Goal: Task Accomplishment & Management: Manage account settings

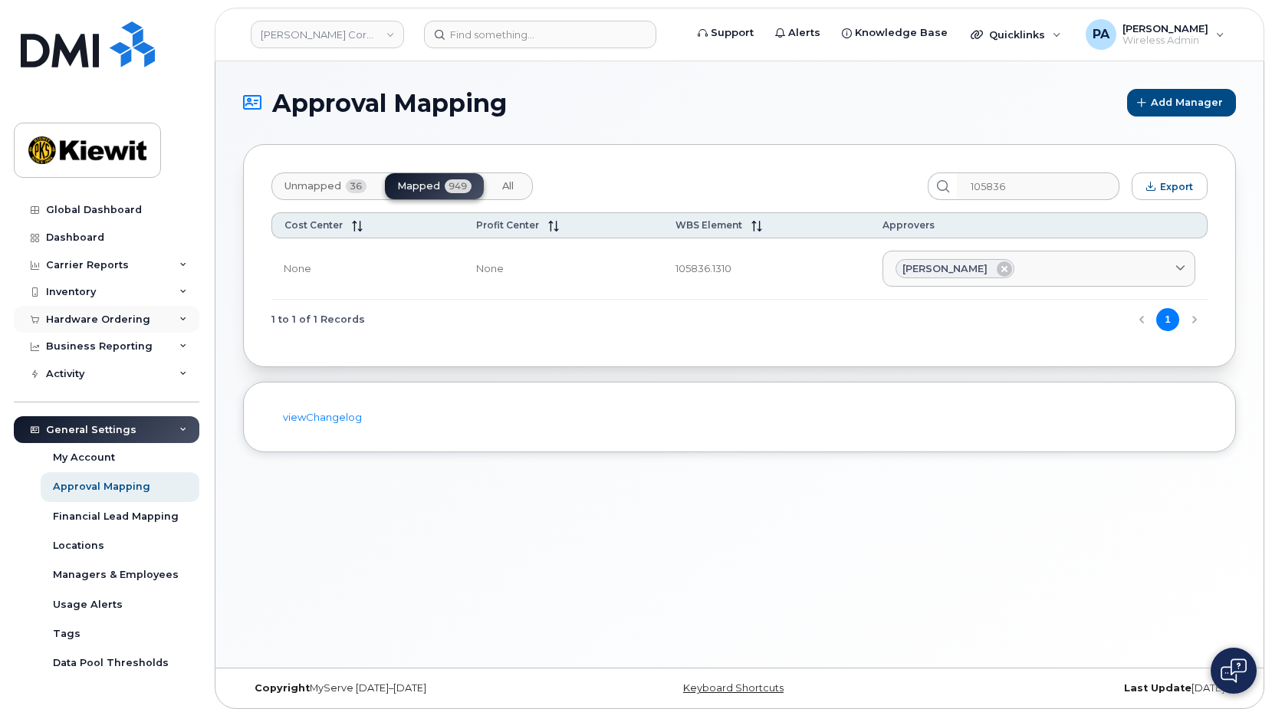
click at [103, 323] on div "Hardware Ordering" at bounding box center [98, 320] width 104 height 12
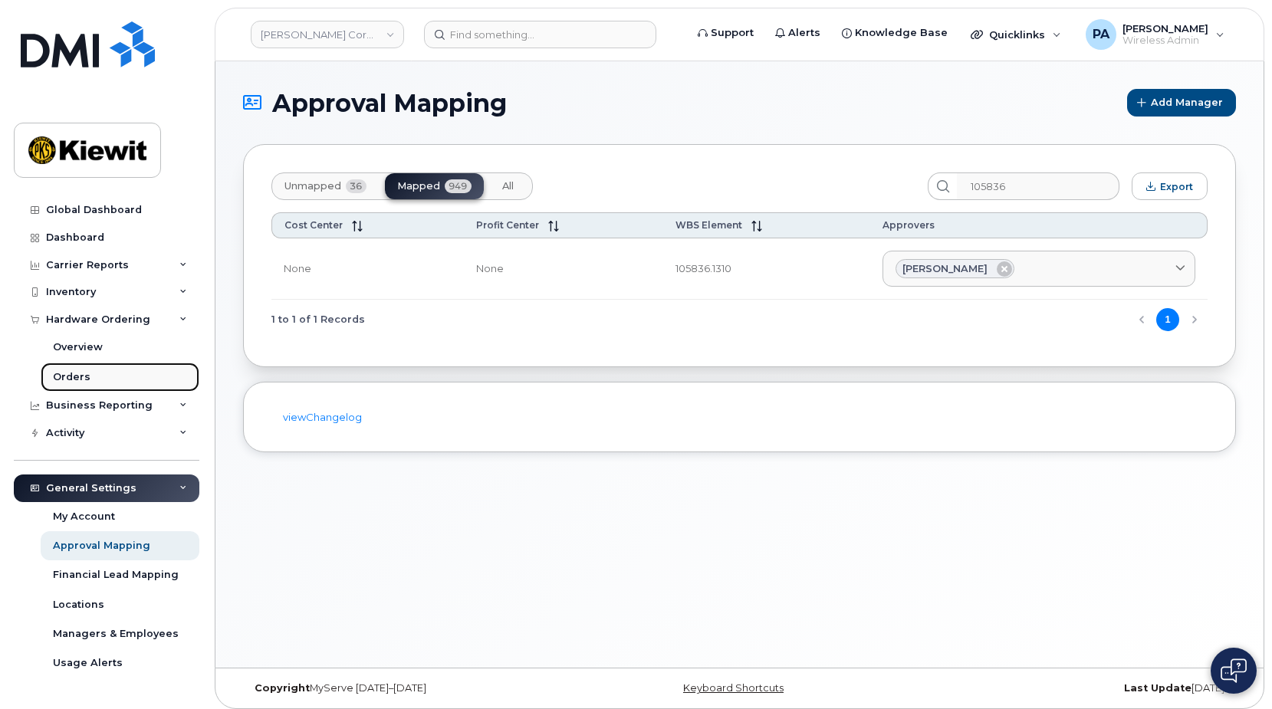
click at [84, 375] on div "Orders" at bounding box center [72, 377] width 38 height 14
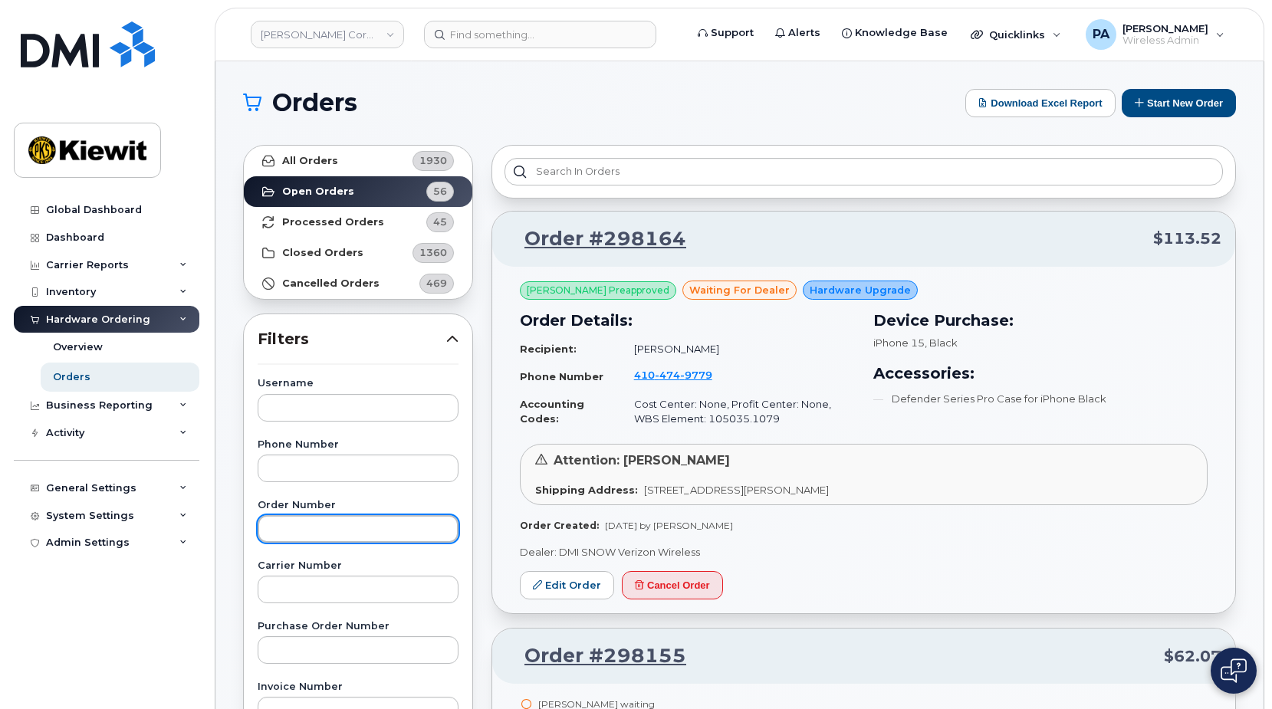
click at [363, 528] on input "text" at bounding box center [358, 529] width 201 height 28
type input "298213"
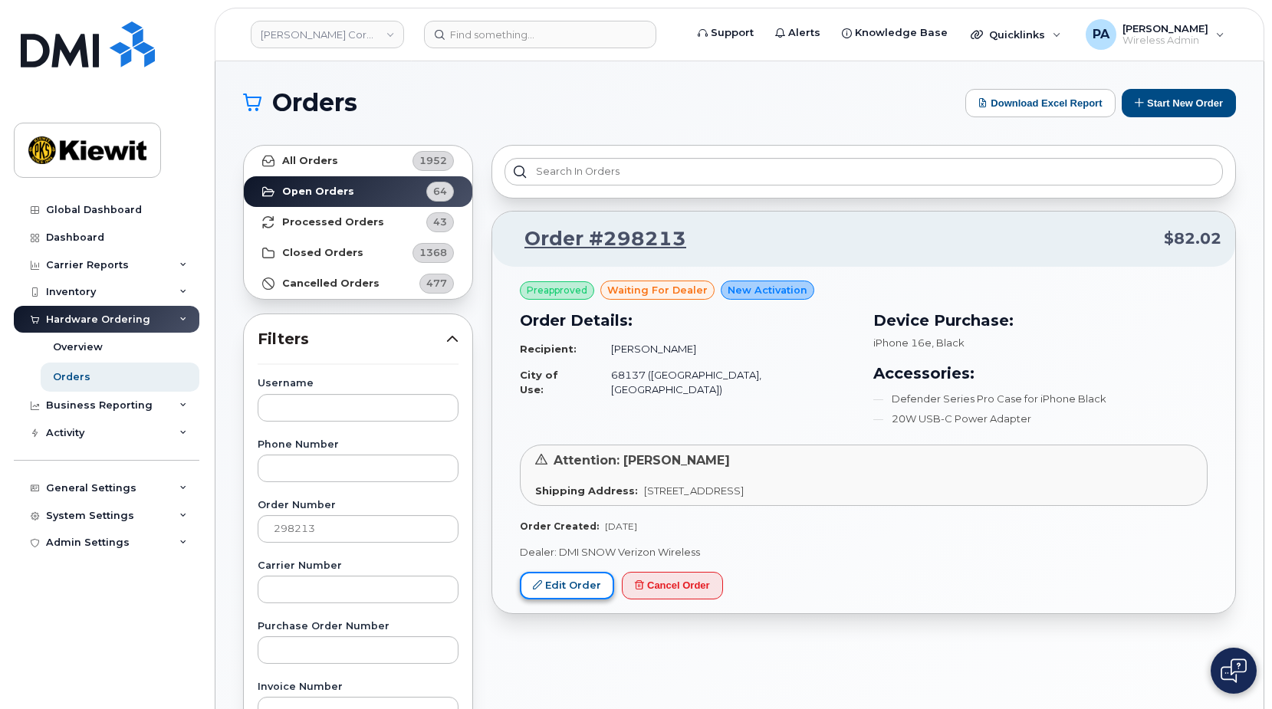
click at [578, 591] on link "Edit Order" at bounding box center [567, 586] width 94 height 28
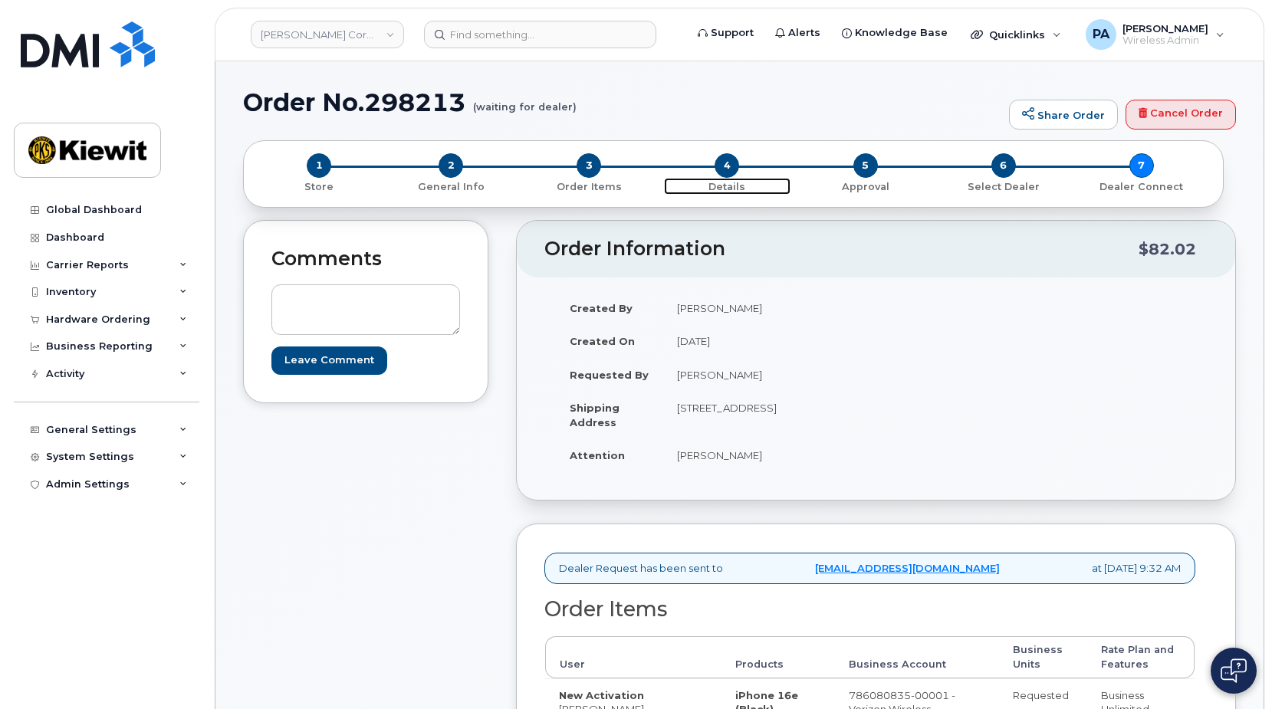
click at [733, 169] on span "4" at bounding box center [727, 165] width 25 height 25
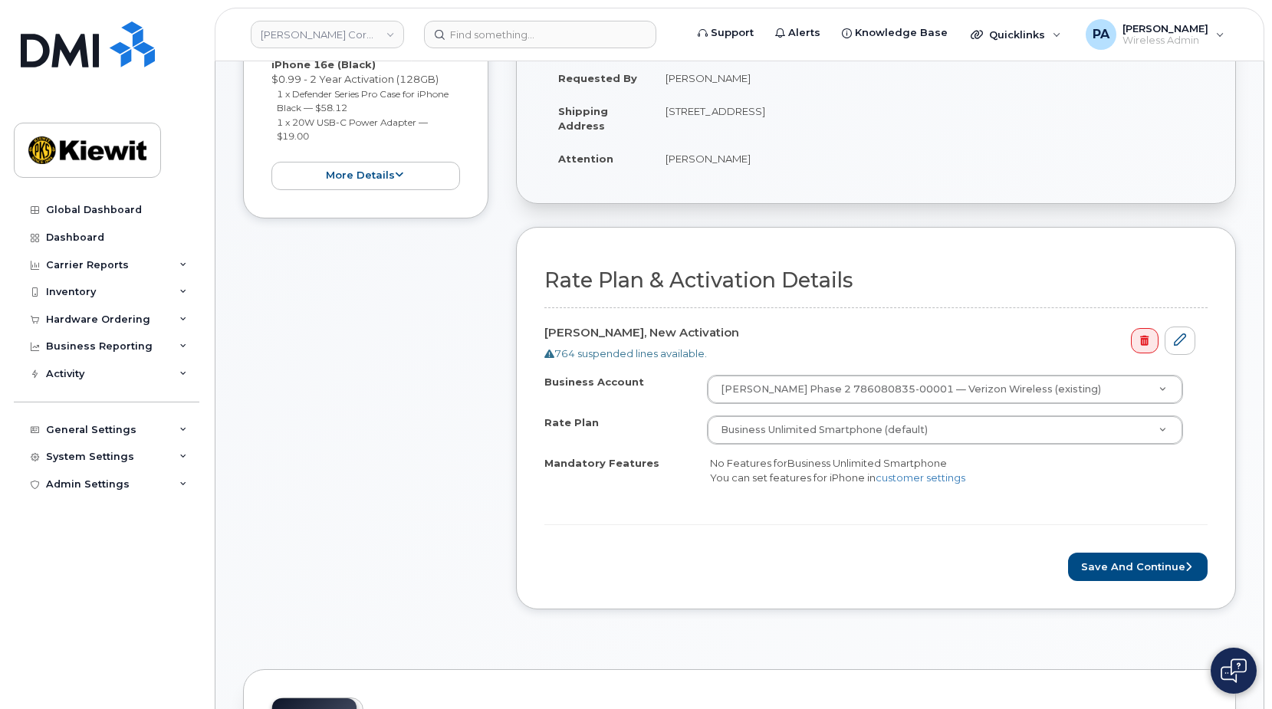
scroll to position [77, 0]
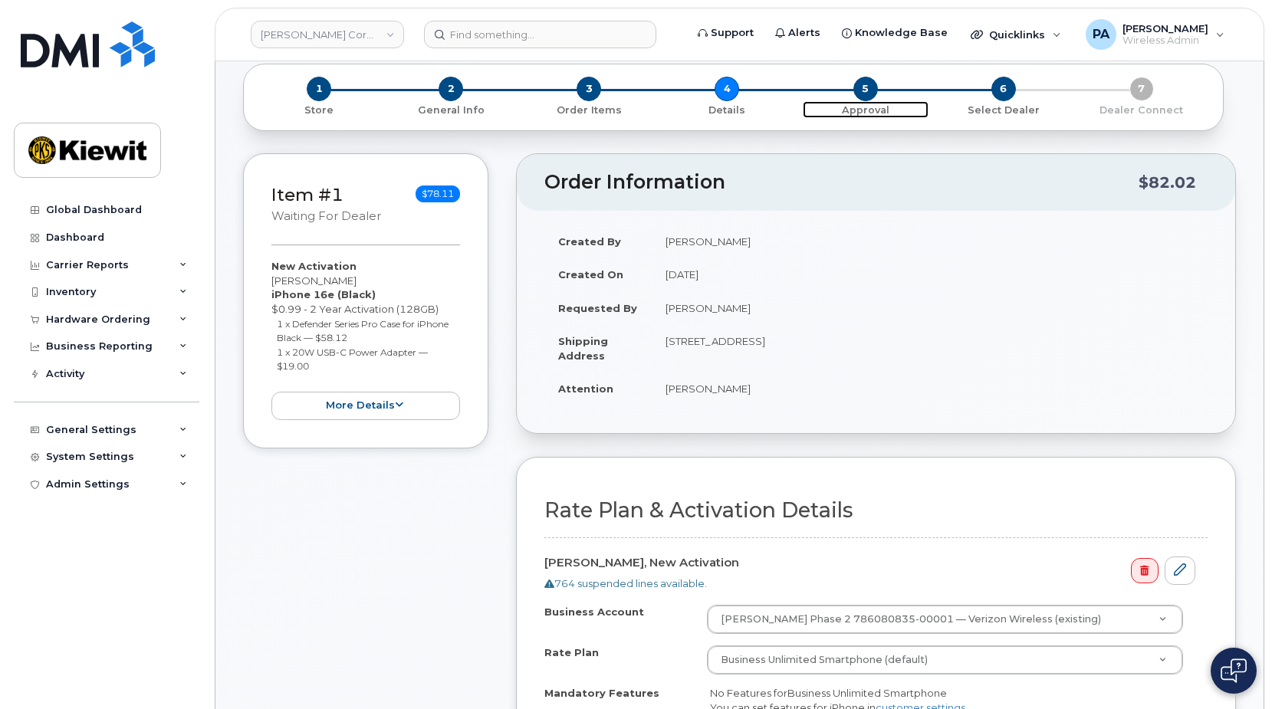
click at [861, 92] on span "5" at bounding box center [865, 89] width 25 height 25
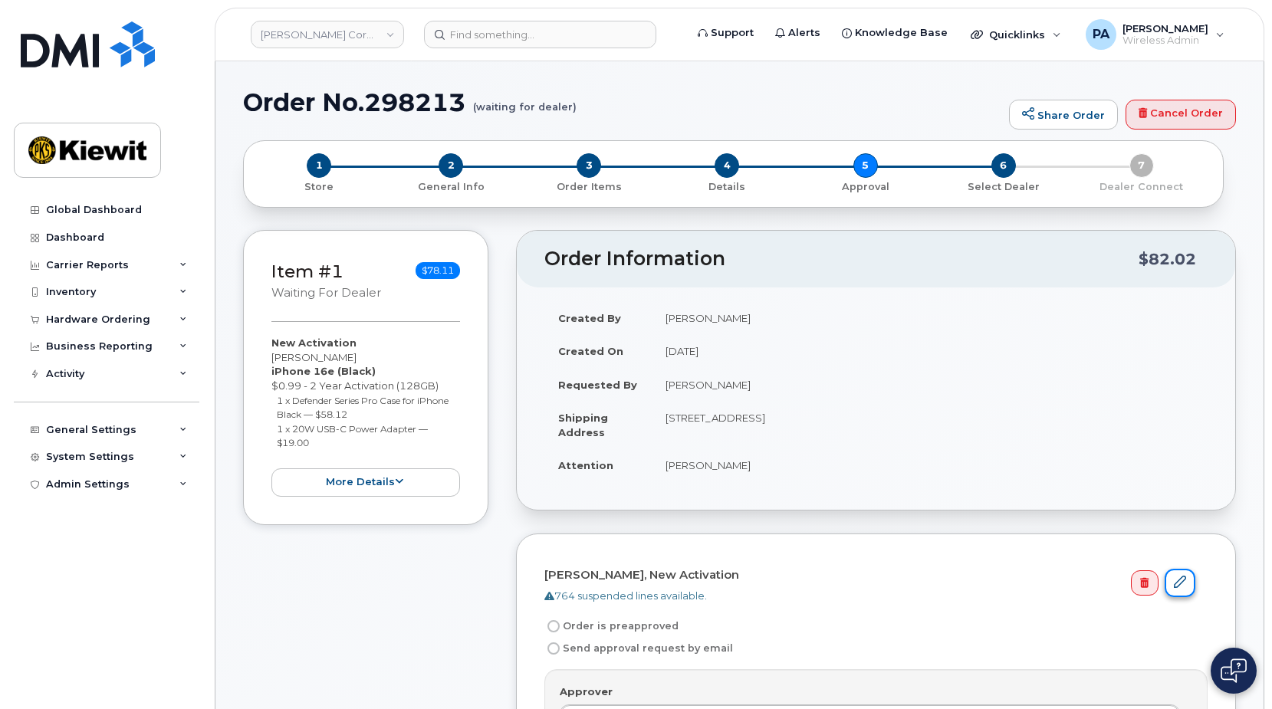
click at [1184, 581] on icon at bounding box center [1180, 582] width 12 height 12
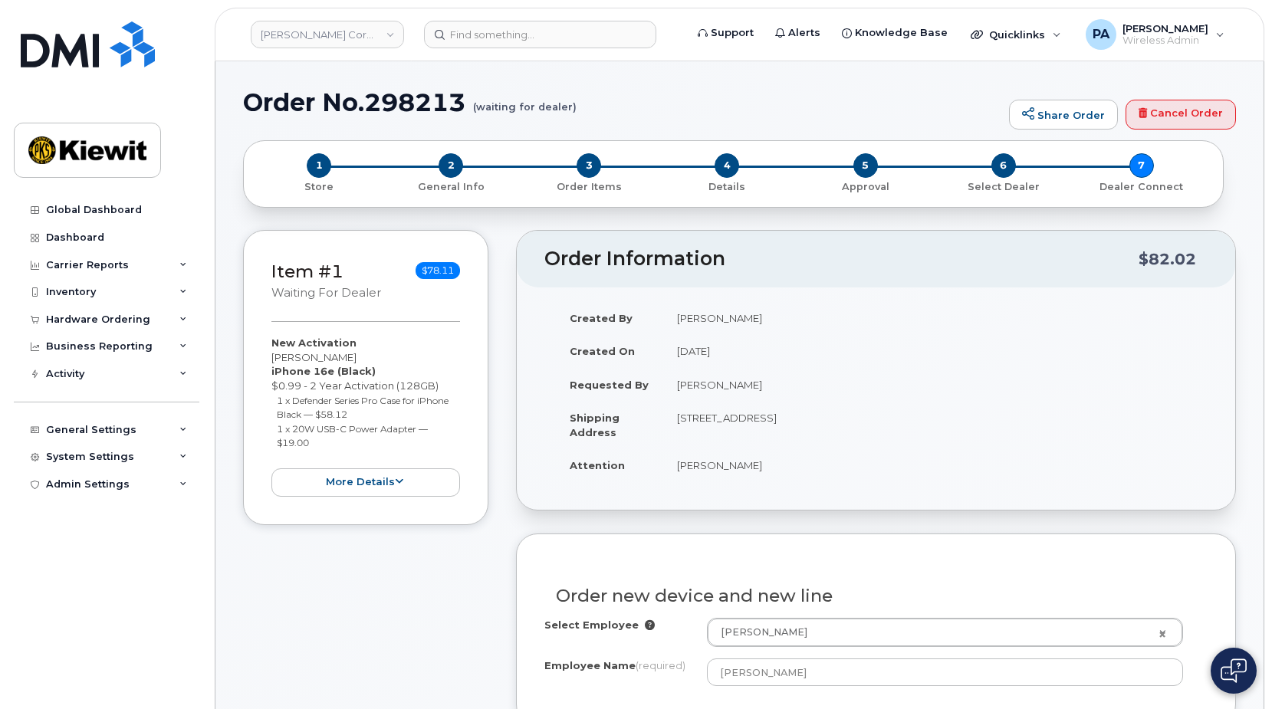
click at [812, 451] on td "[PERSON_NAME]" at bounding box center [764, 466] width 202 height 34
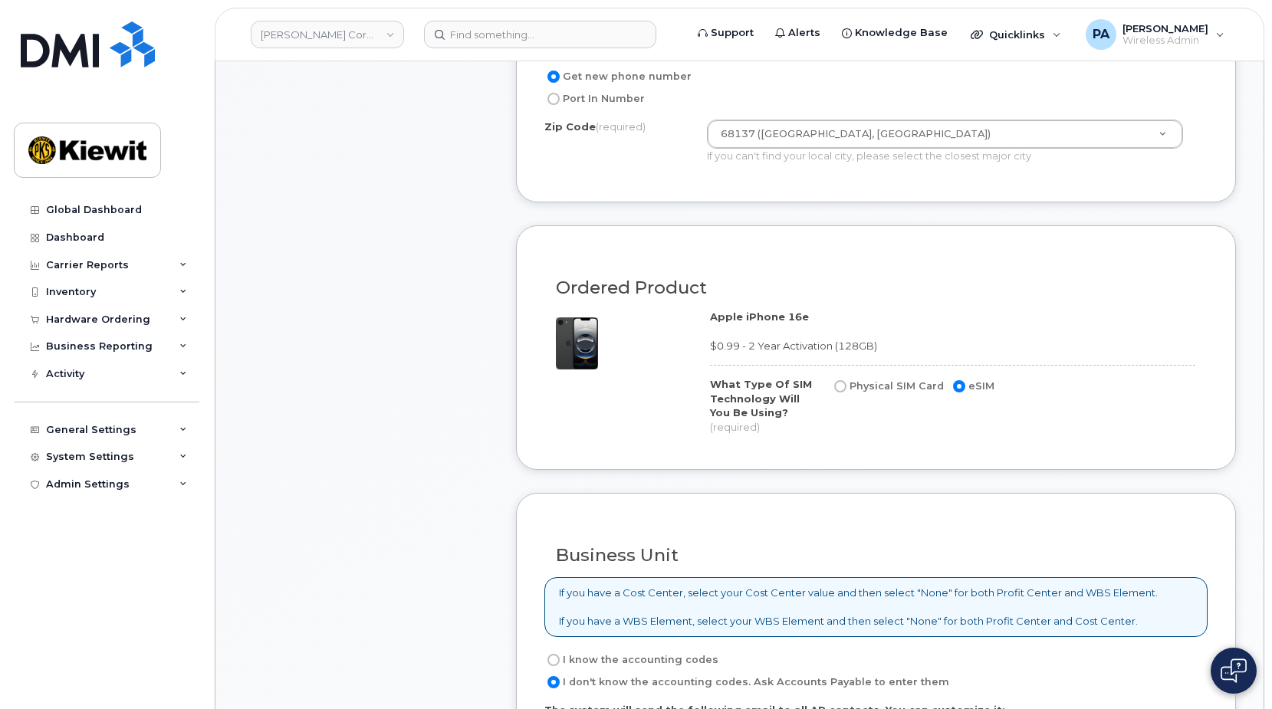
scroll to position [1227, 0]
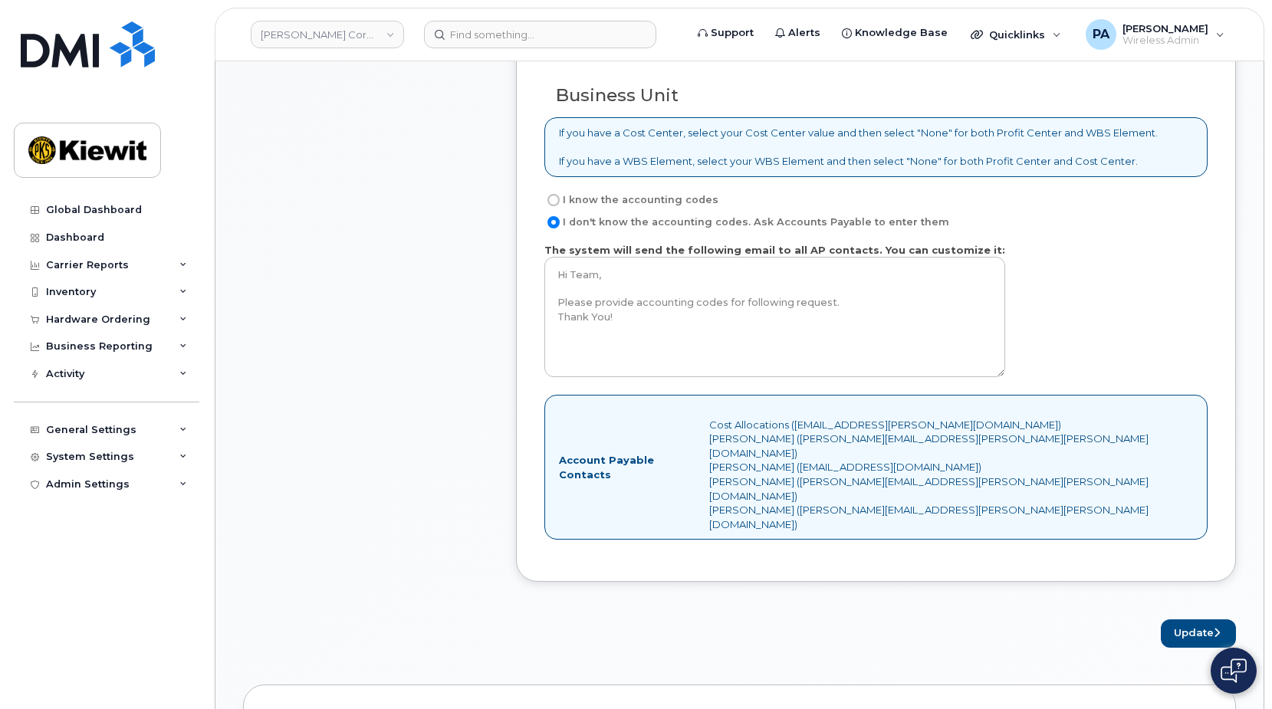
click at [558, 194] on input "I know the accounting codes" at bounding box center [553, 200] width 12 height 12
radio input "true"
select select
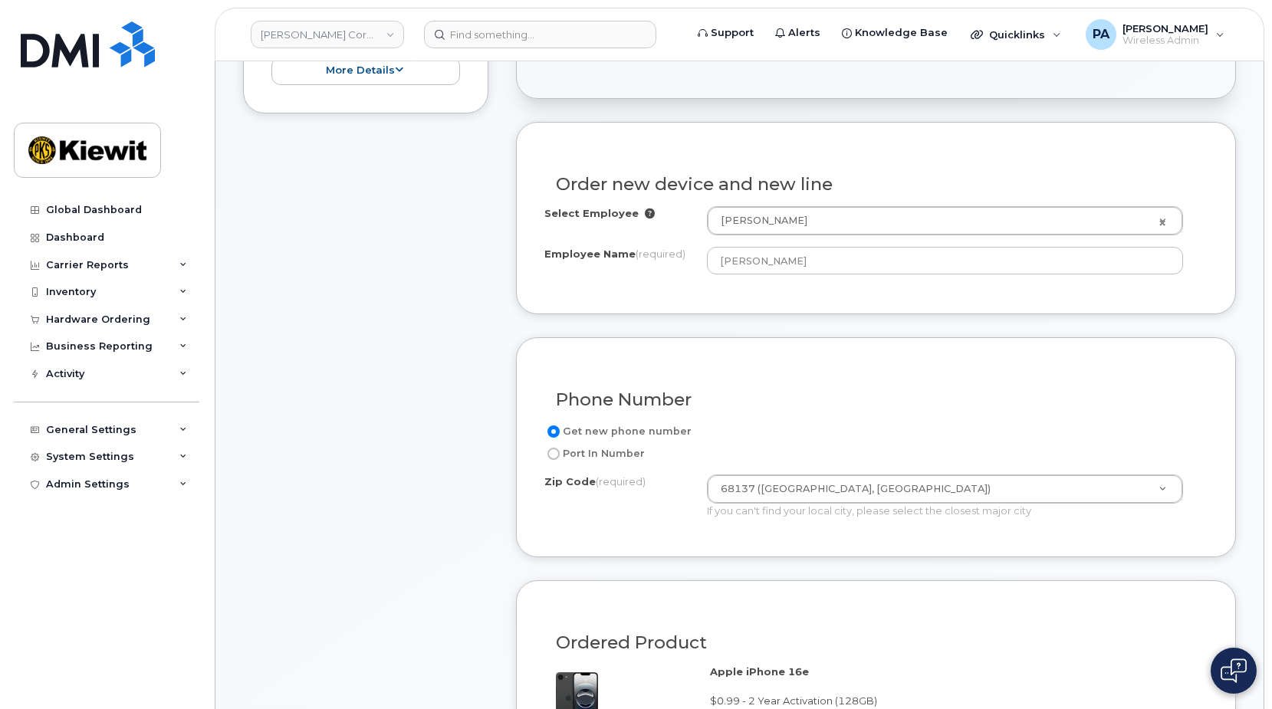
scroll to position [0, 0]
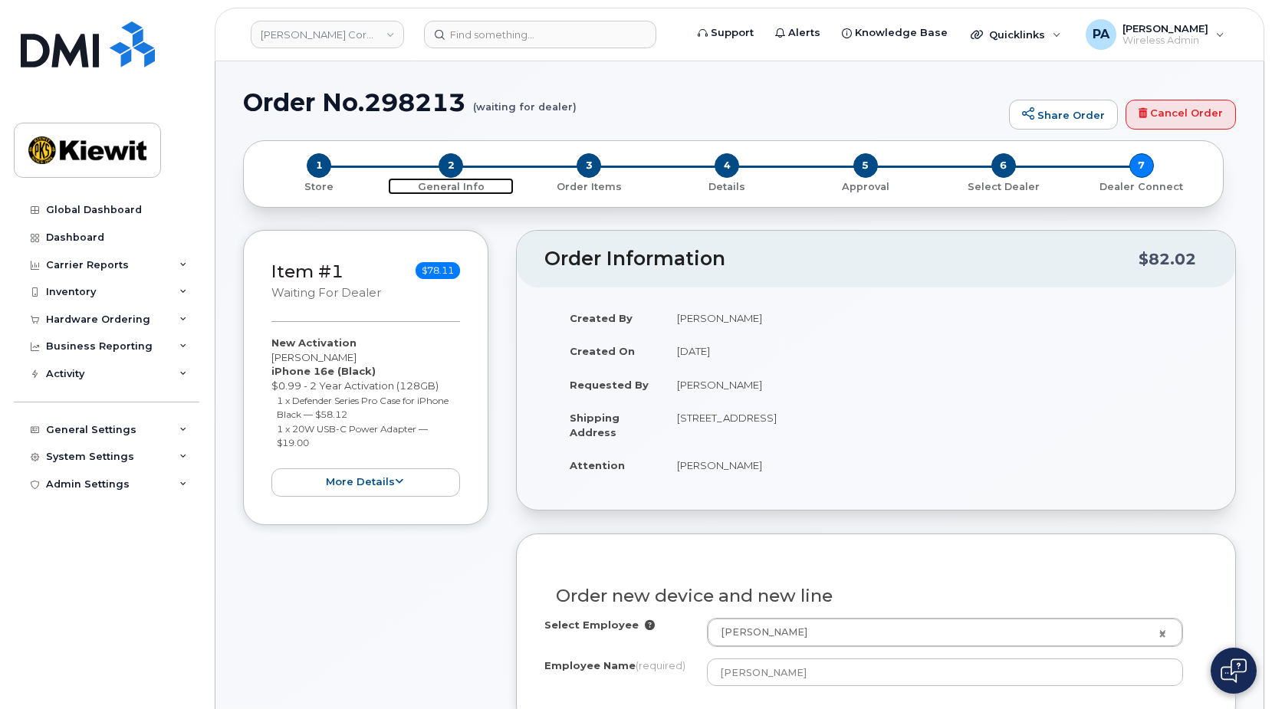
click at [452, 168] on span "2" at bounding box center [451, 165] width 25 height 25
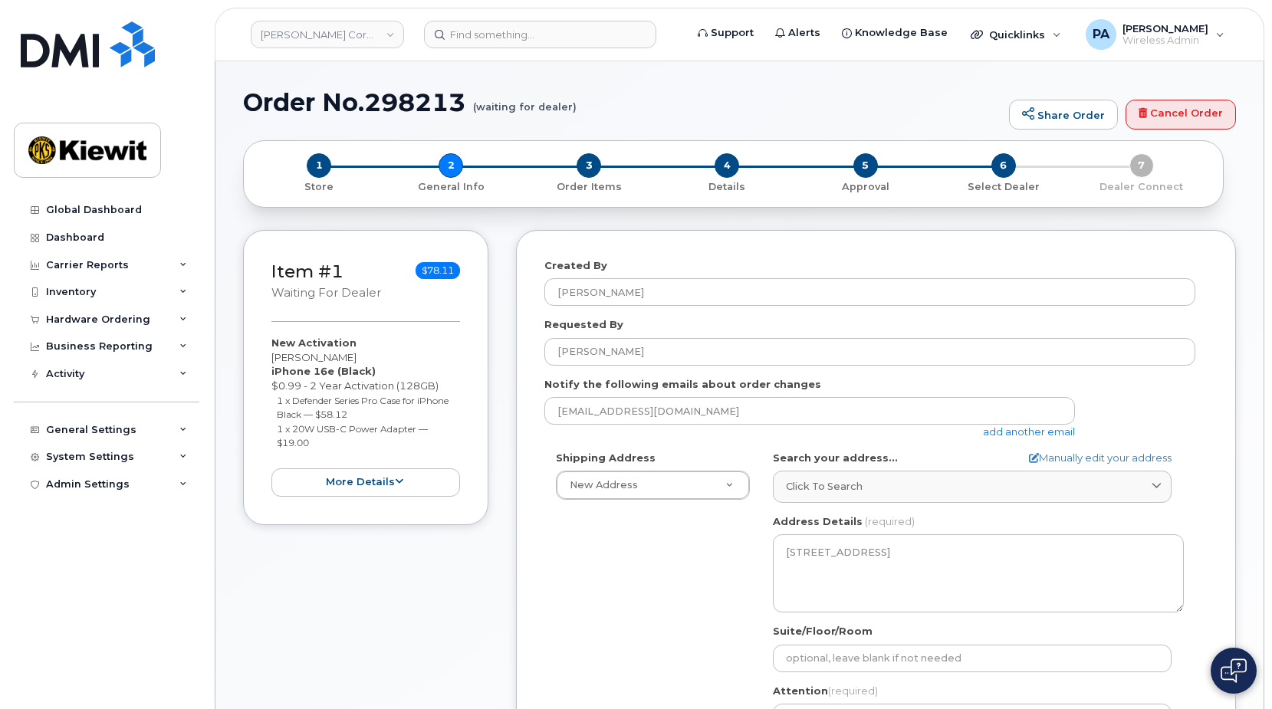
select select
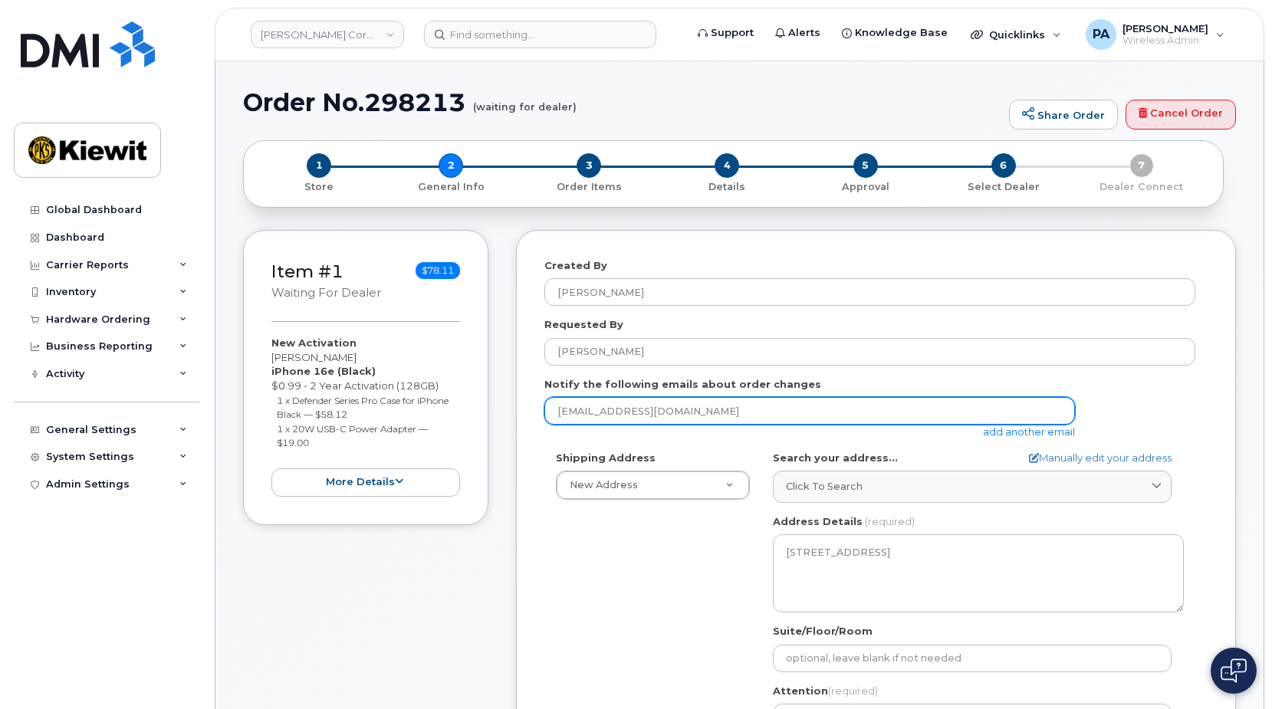
click at [1022, 424] on input "[EMAIL_ADDRESS][DOMAIN_NAME]" at bounding box center [809, 411] width 531 height 28
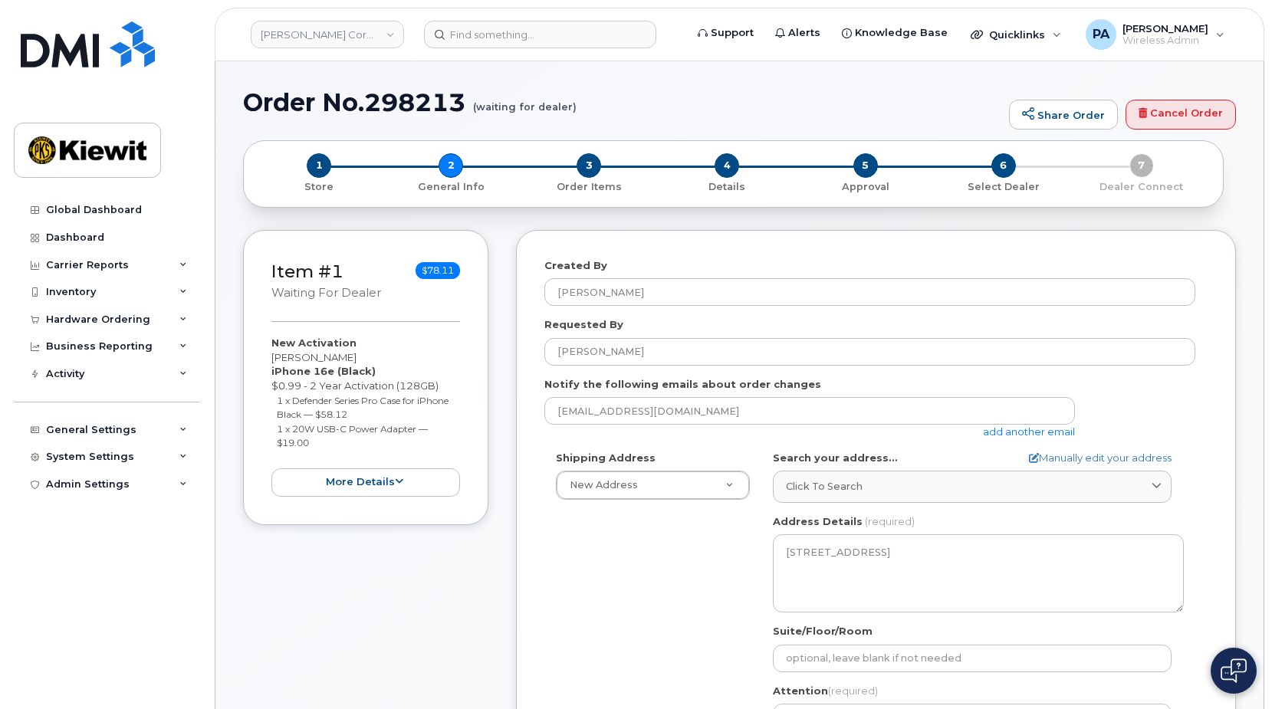
click at [1020, 430] on link "add another email" at bounding box center [1029, 432] width 92 height 12
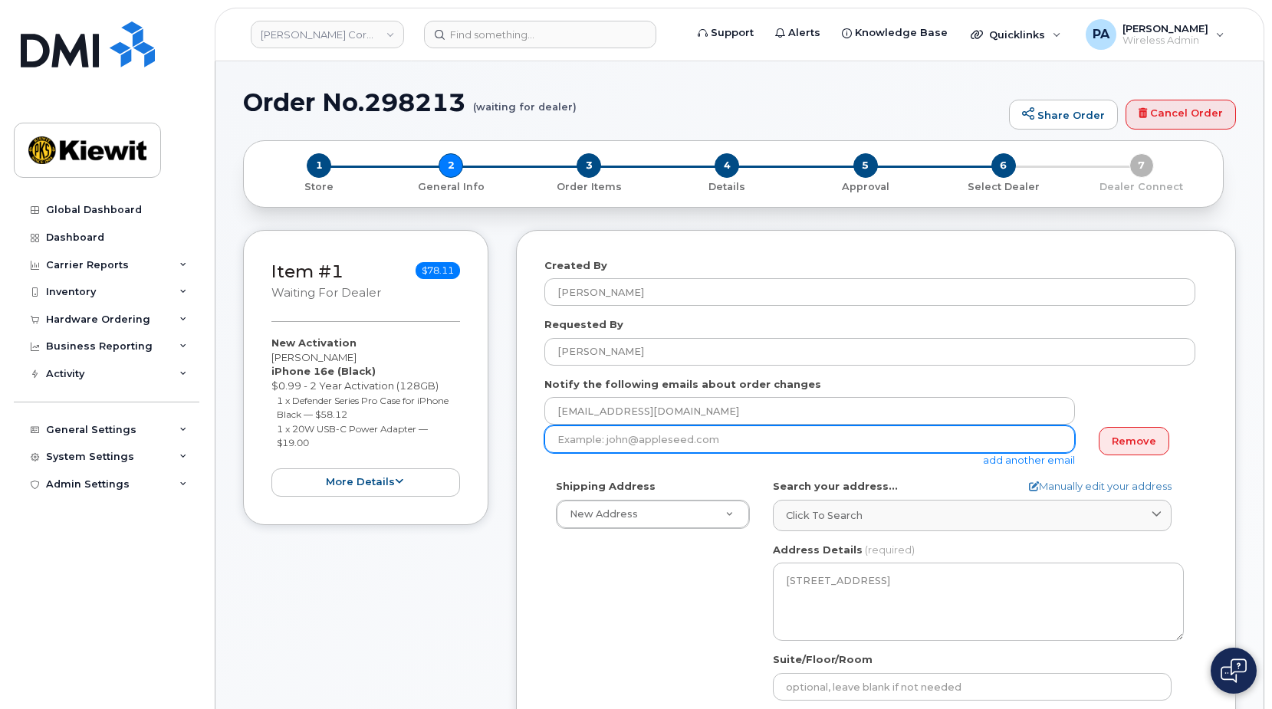
click at [631, 436] on input "email" at bounding box center [809, 440] width 531 height 28
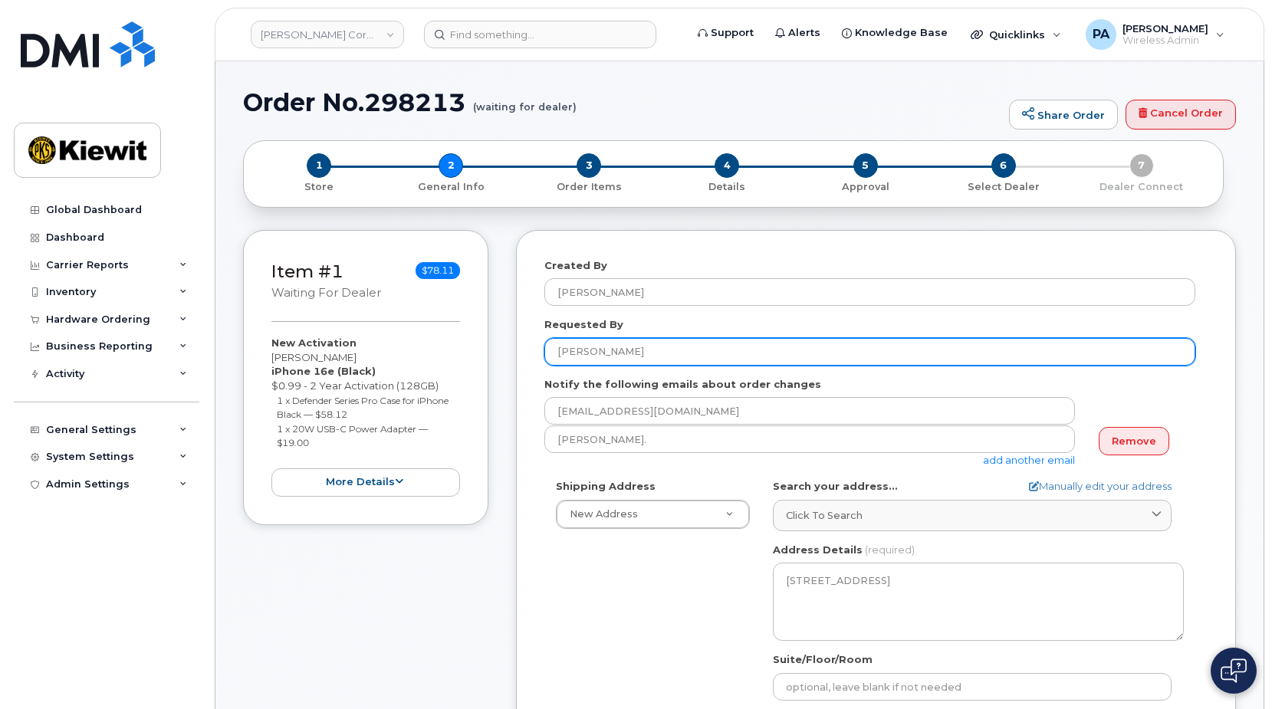
drag, startPoint x: 631, startPoint y: 350, endPoint x: 386, endPoint y: 350, distance: 244.6
click at [386, 350] on div "Item #1 waiting for dealer $78.11 New Activation [PERSON_NAME] iPhone 16e (Blac…" at bounding box center [739, 576] width 993 height 692
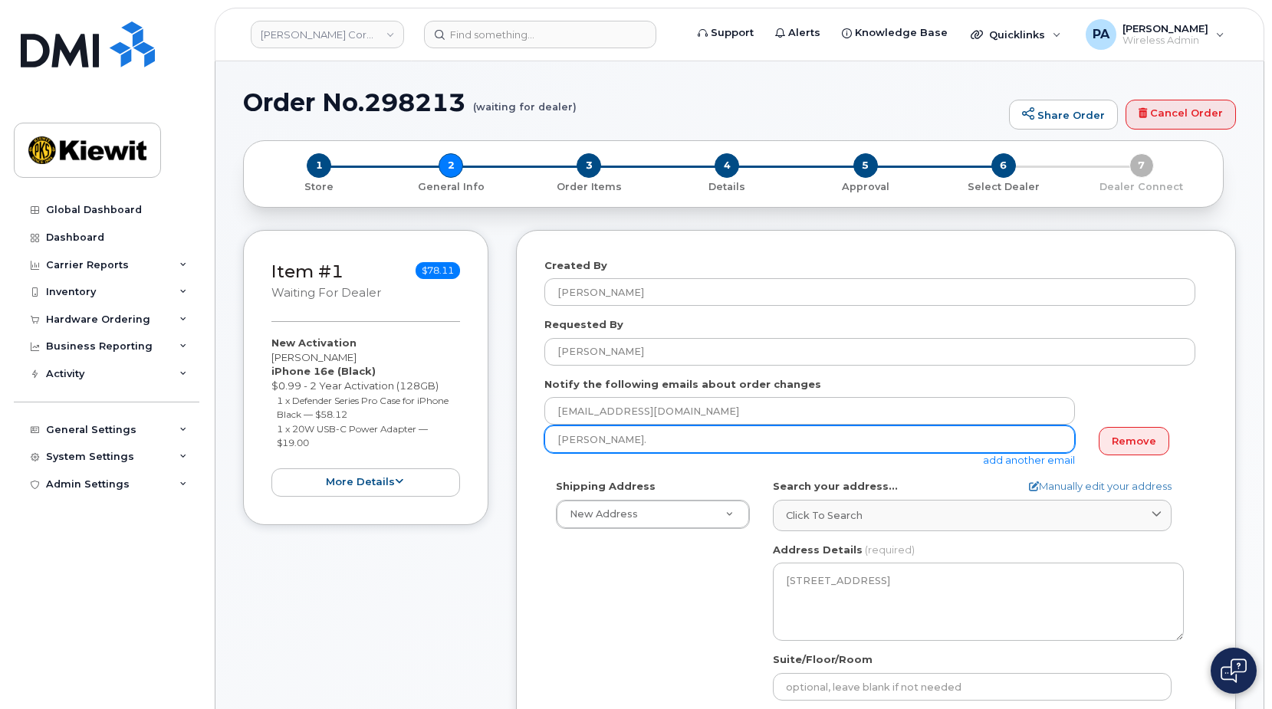
drag, startPoint x: 619, startPoint y: 441, endPoint x: 465, endPoint y: 431, distance: 155.2
click at [467, 430] on div "Item #1 waiting for dealer $78.11 New Activation [PERSON_NAME] iPhone 16e (Blac…" at bounding box center [739, 576] width 993 height 692
paste input "[PERSON_NAME]"
click at [594, 437] on input "[PERSON_NAME]" at bounding box center [809, 440] width 531 height 28
drag, startPoint x: 659, startPoint y: 446, endPoint x: 435, endPoint y: 437, distance: 224.1
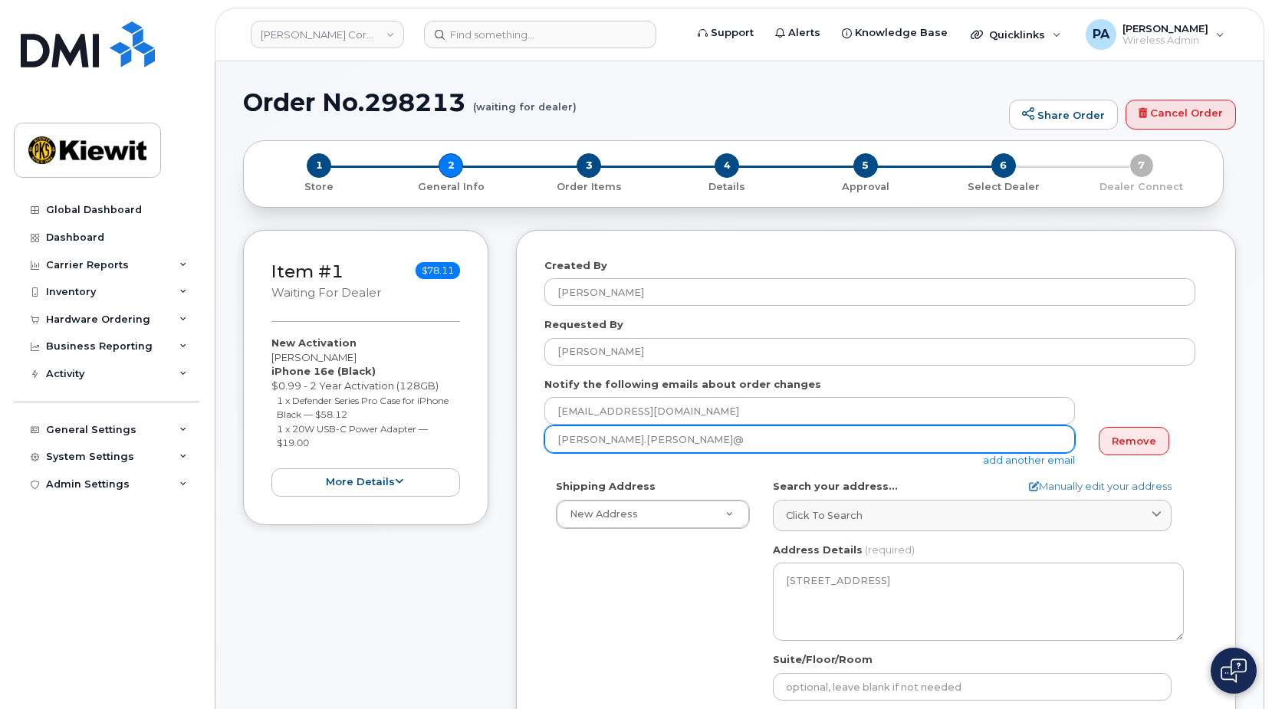
click at [435, 437] on div "Item #1 waiting for dealer $78.11 New Activation [PERSON_NAME] iPhone 16e (Blac…" at bounding box center [739, 576] width 993 height 692
paste input "[DOMAIN_NAME]"
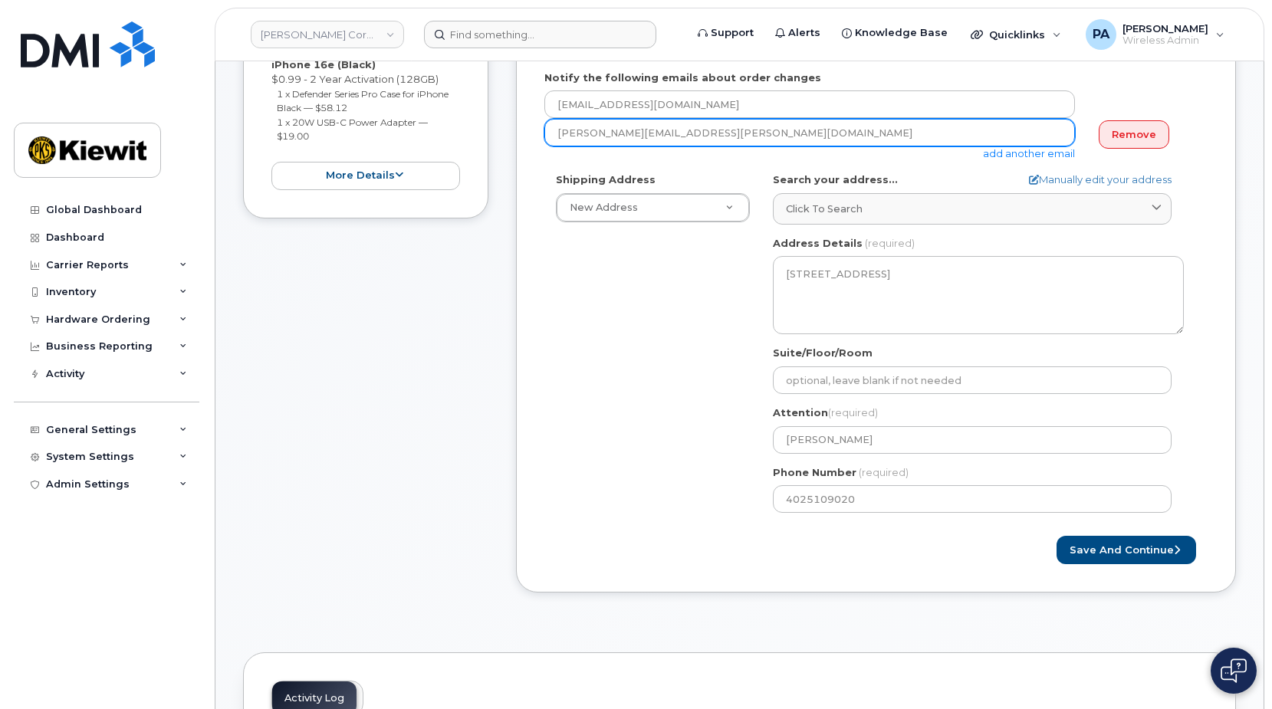
type input "[PERSON_NAME][EMAIL_ADDRESS][PERSON_NAME][DOMAIN_NAME]"
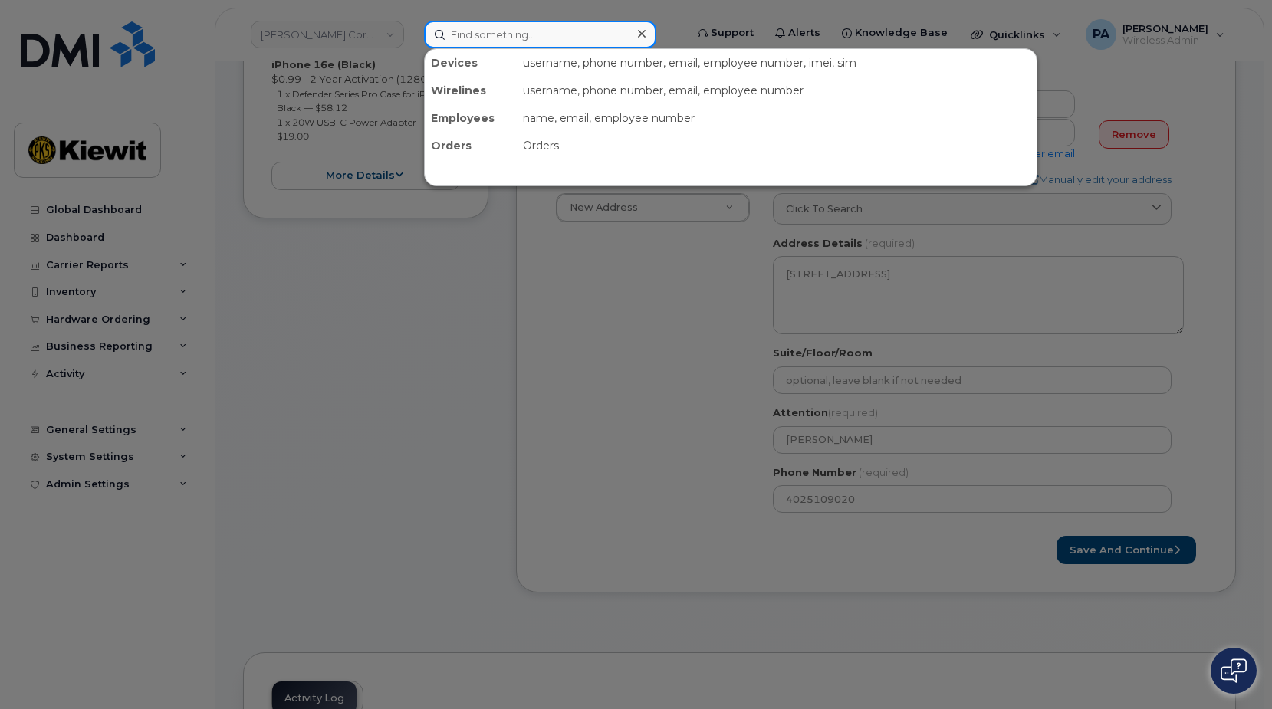
click at [472, 33] on input at bounding box center [540, 35] width 232 height 28
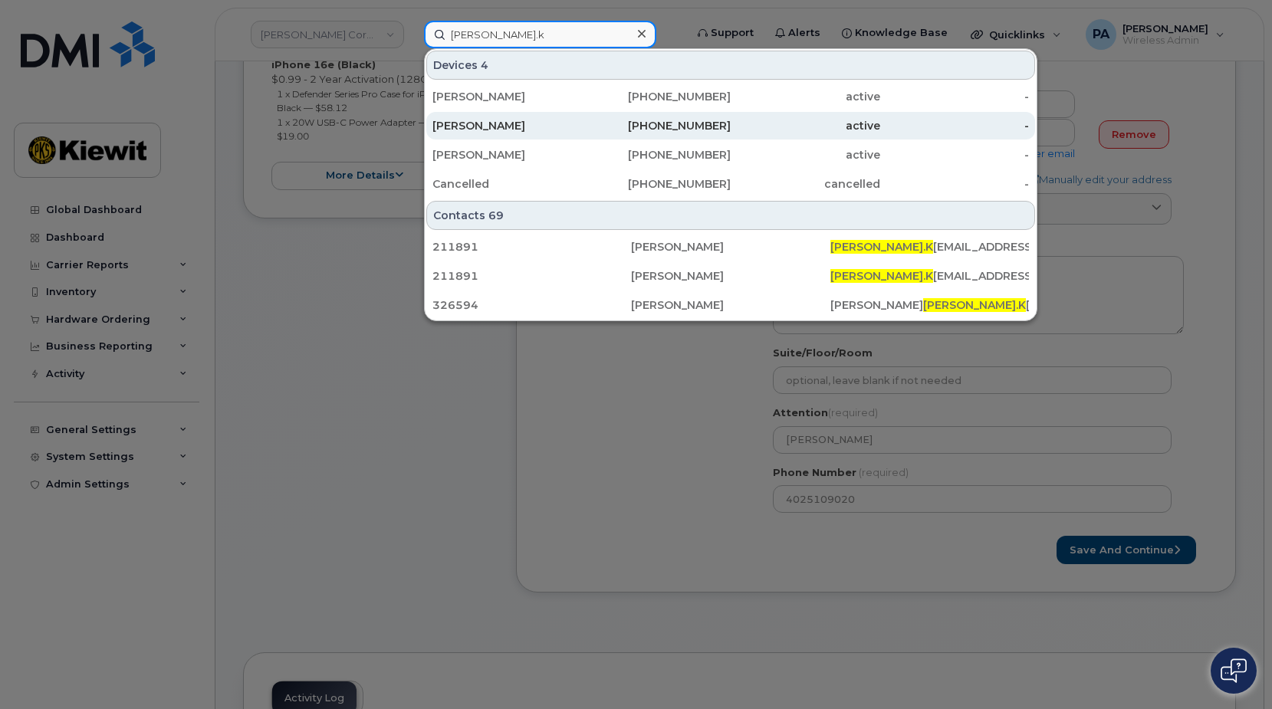
type input "[PERSON_NAME].k"
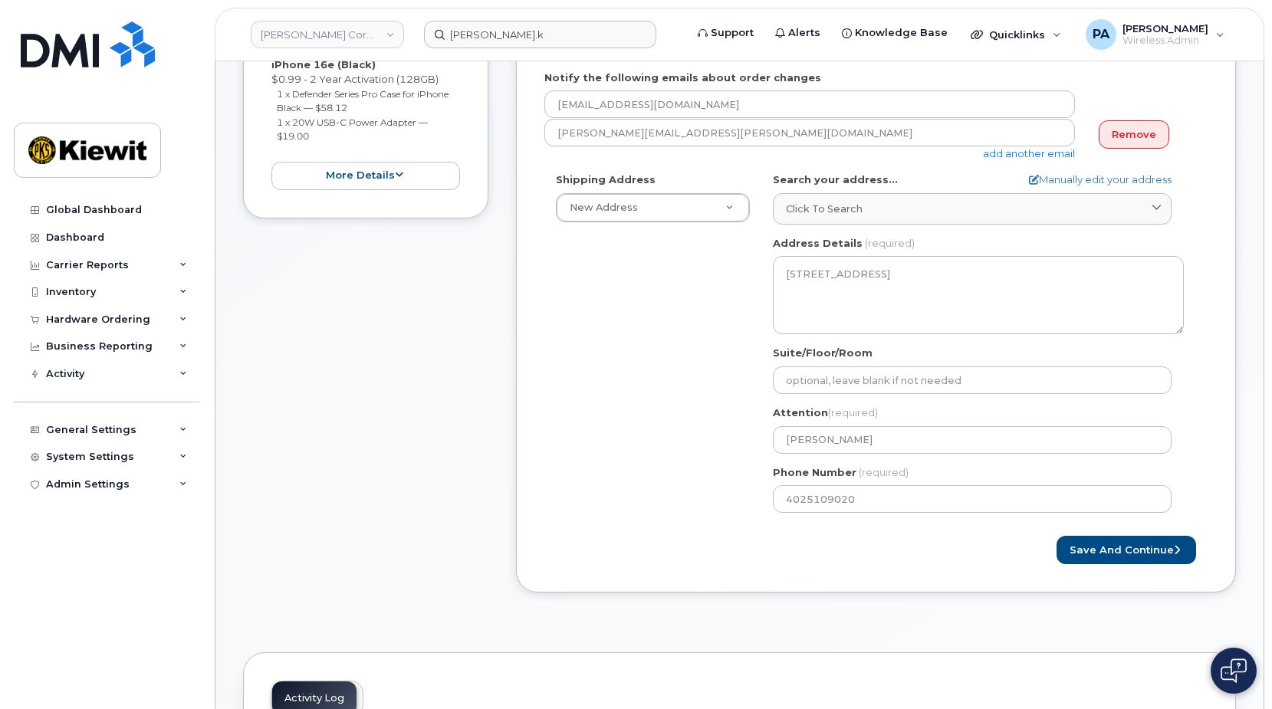
scroll to position [0, 0]
